Goal: Register for event/course

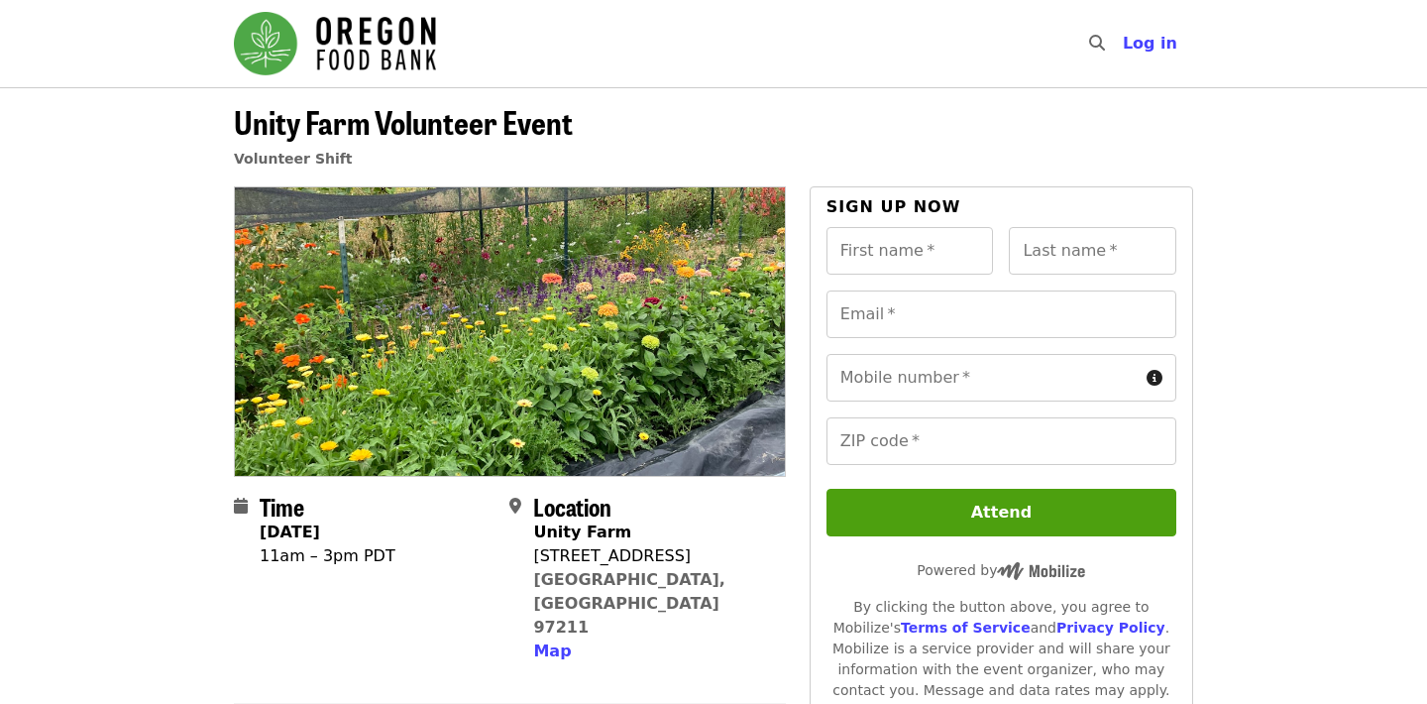
click at [377, 52] on img "Main navigation" at bounding box center [335, 43] width 202 height 63
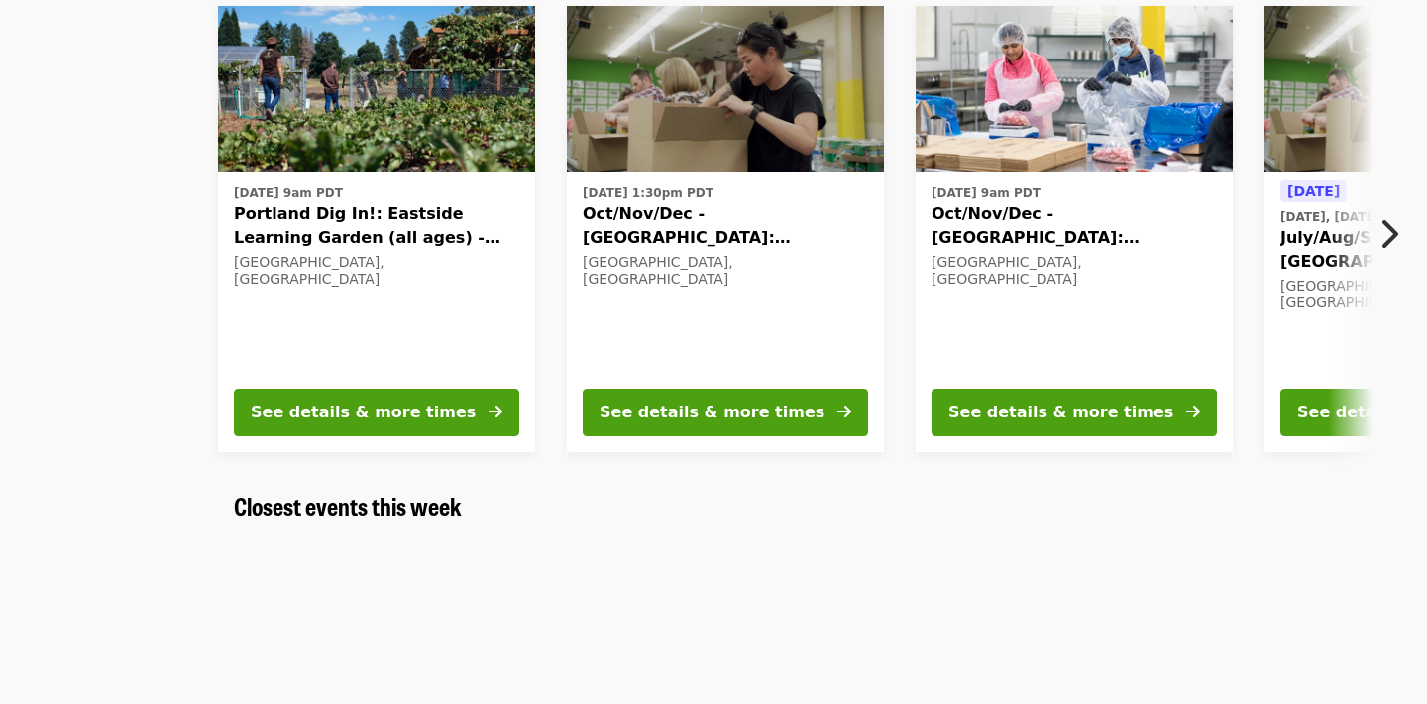
scroll to position [220, 0]
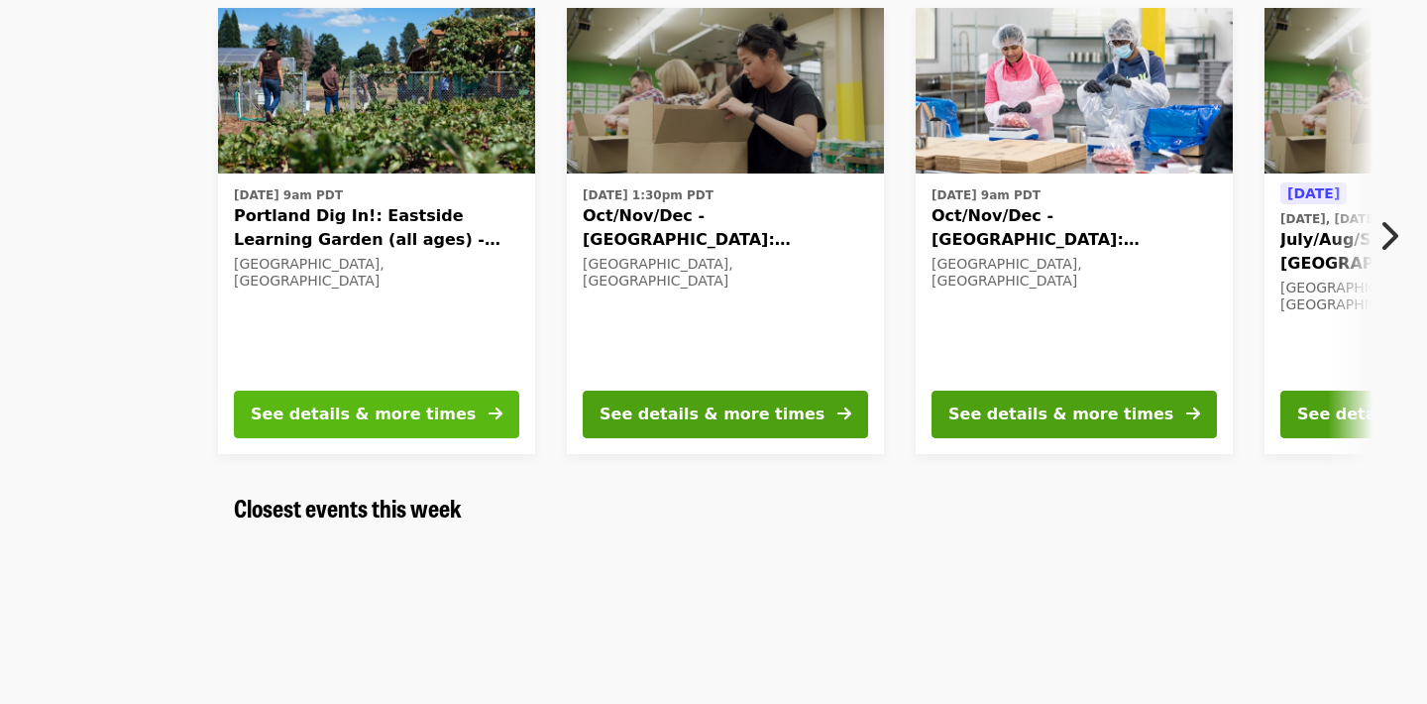
click at [336, 410] on div "See details & more times" at bounding box center [363, 414] width 225 height 24
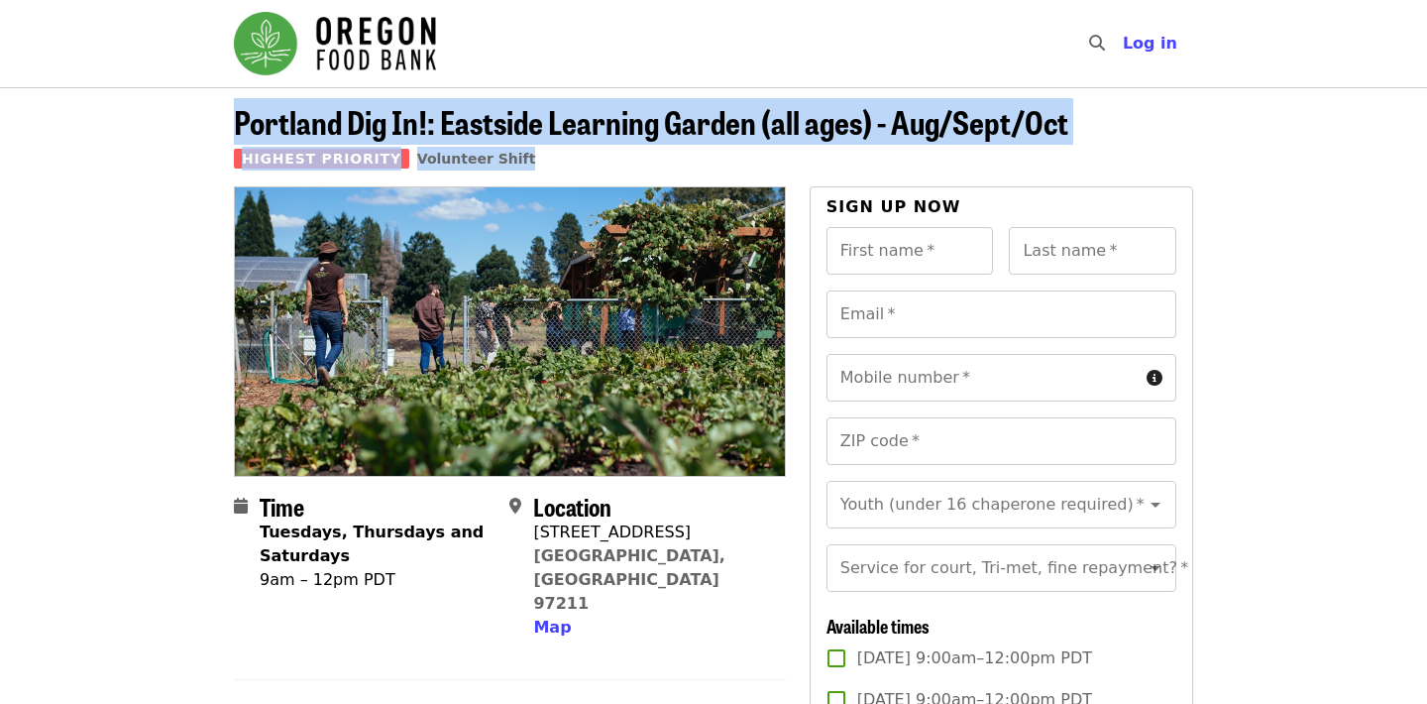
drag, startPoint x: 236, startPoint y: 122, endPoint x: 1087, endPoint y: 162, distance: 852.4
click at [1087, 162] on header "Portland Dig In!: Eastside Learning Garden (all ages) - Aug/Sept/Oct Highest Pr…" at bounding box center [714, 145] width 960 height 82
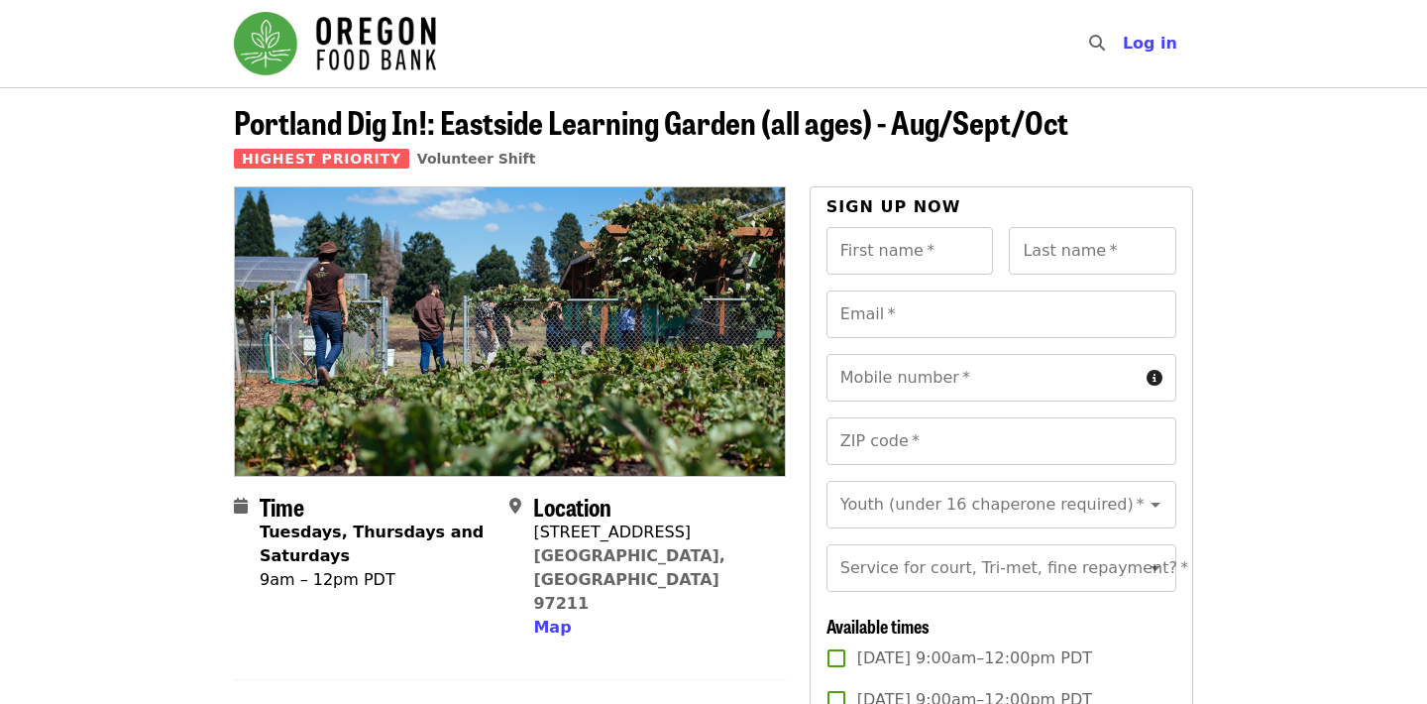
click at [1078, 134] on header "Portland Dig In!: Eastside Learning Garden (all ages) - Aug/Sept/Oct Highest Pr…" at bounding box center [714, 145] width 960 height 82
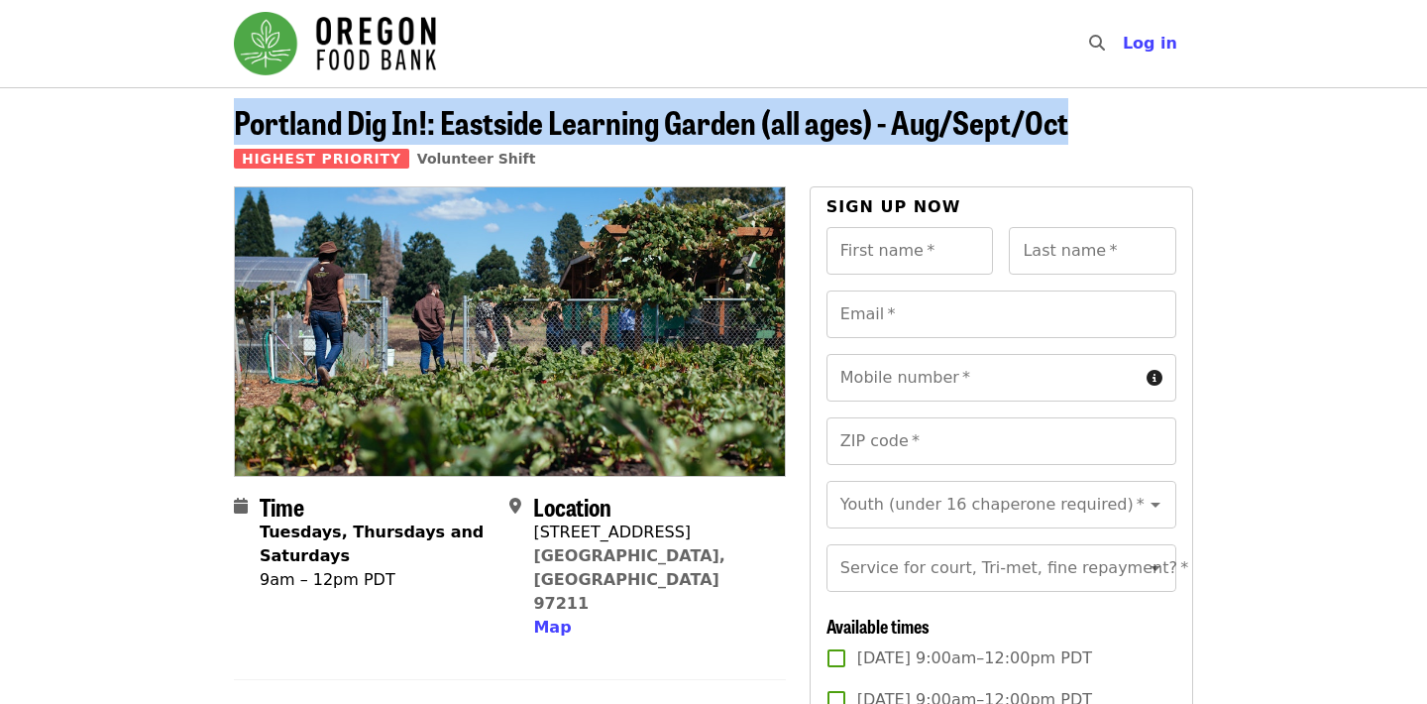
drag, startPoint x: 1074, startPoint y: 131, endPoint x: 223, endPoint y: 123, distance: 850.5
click at [223, 123] on div "Portland Dig In!: Eastside Learning Garden (all ages) - Aug/Sept/Oct Highest Pr…" at bounding box center [713, 145] width 991 height 82
copy span "Portland Dig In!: Eastside Learning Garden (all ages) - Aug/Sept/Oct"
